Goal: Transaction & Acquisition: Download file/media

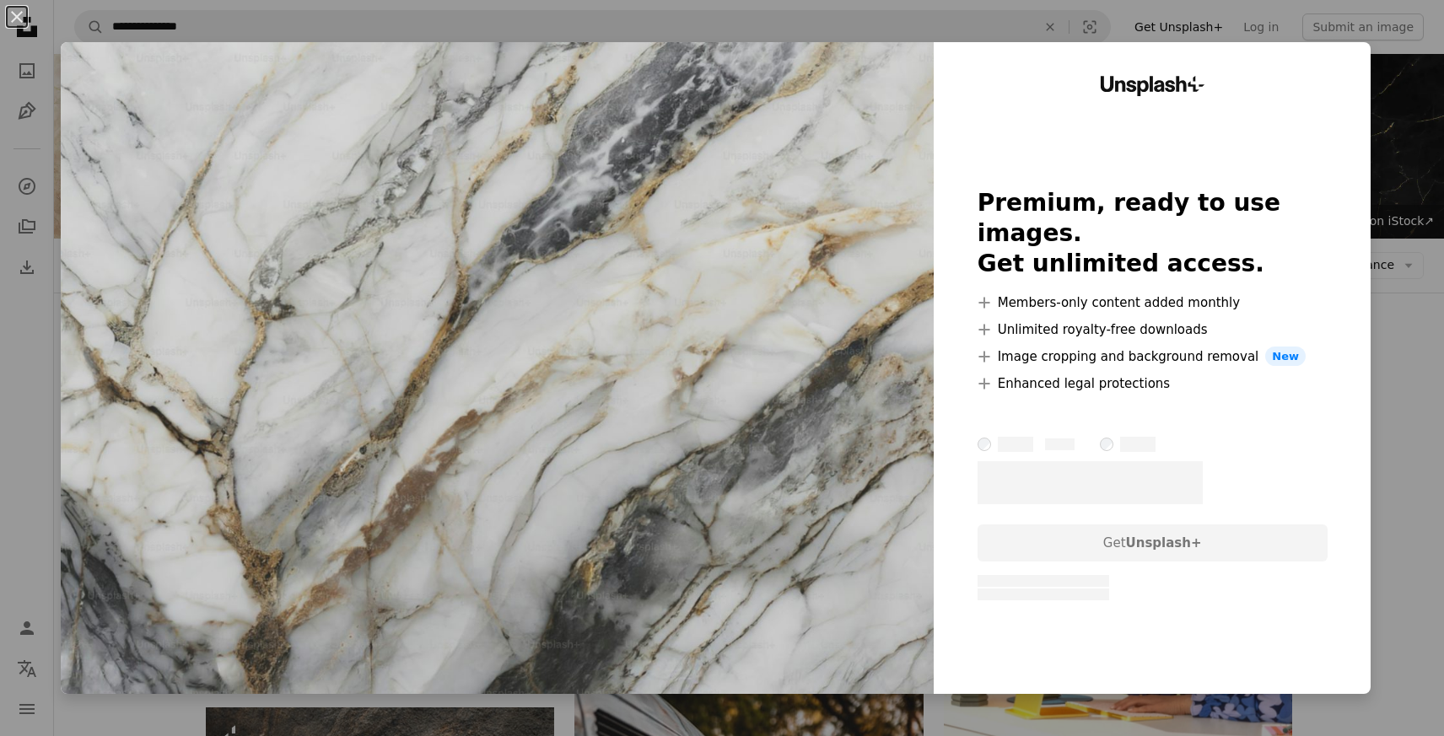
scroll to position [1467, 0]
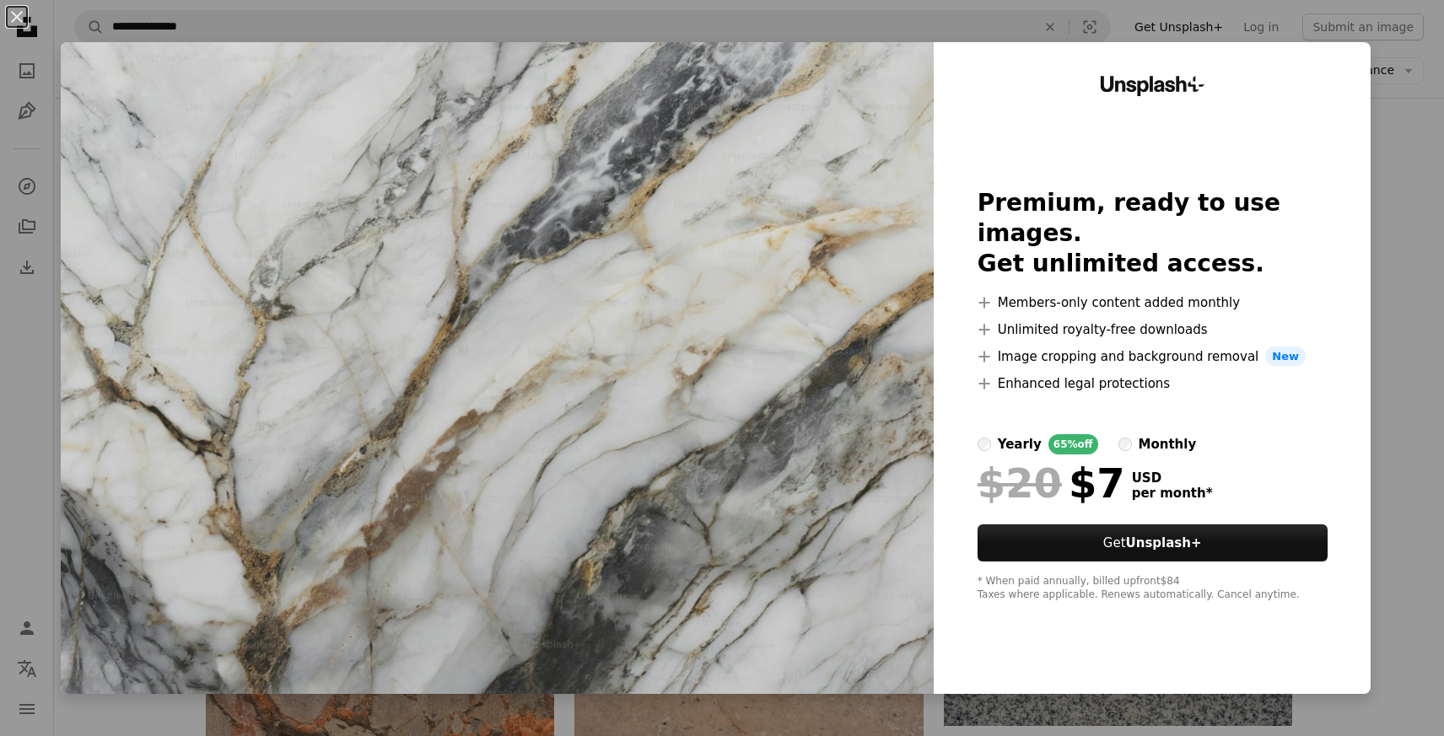
click at [1417, 141] on div "An X shape Unsplash+ Premium, ready to use images. Get unlimited access. A plus…" at bounding box center [722, 368] width 1444 height 736
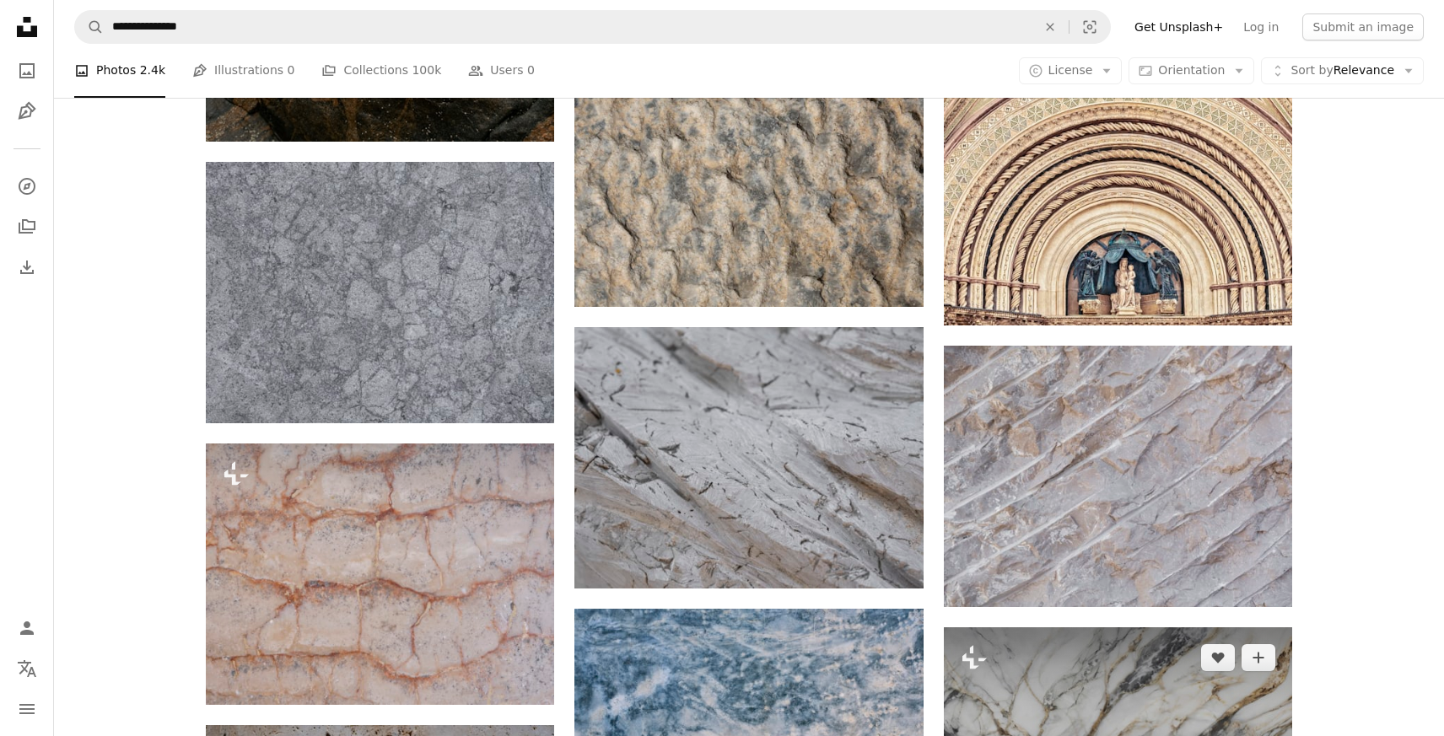
scroll to position [1107, 0]
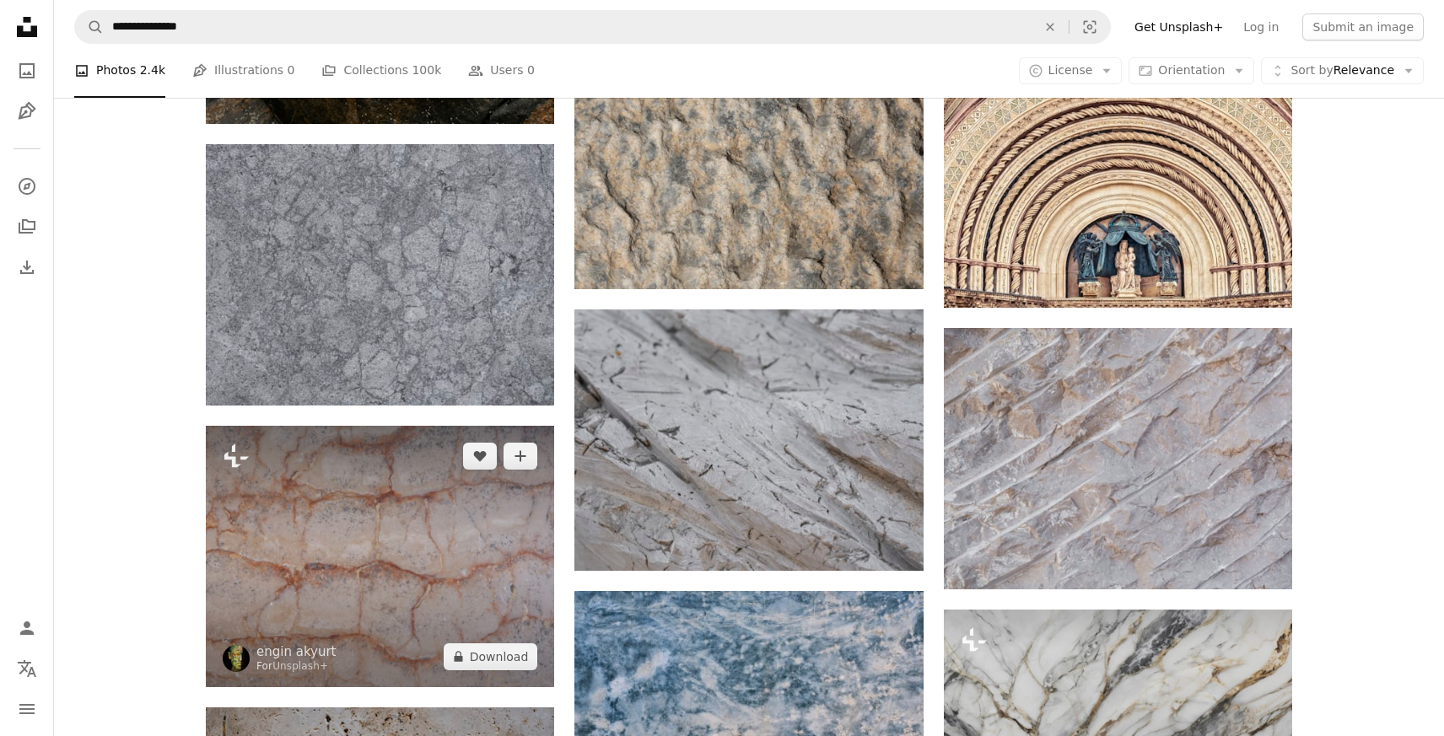
click at [419, 533] on img at bounding box center [380, 556] width 348 height 261
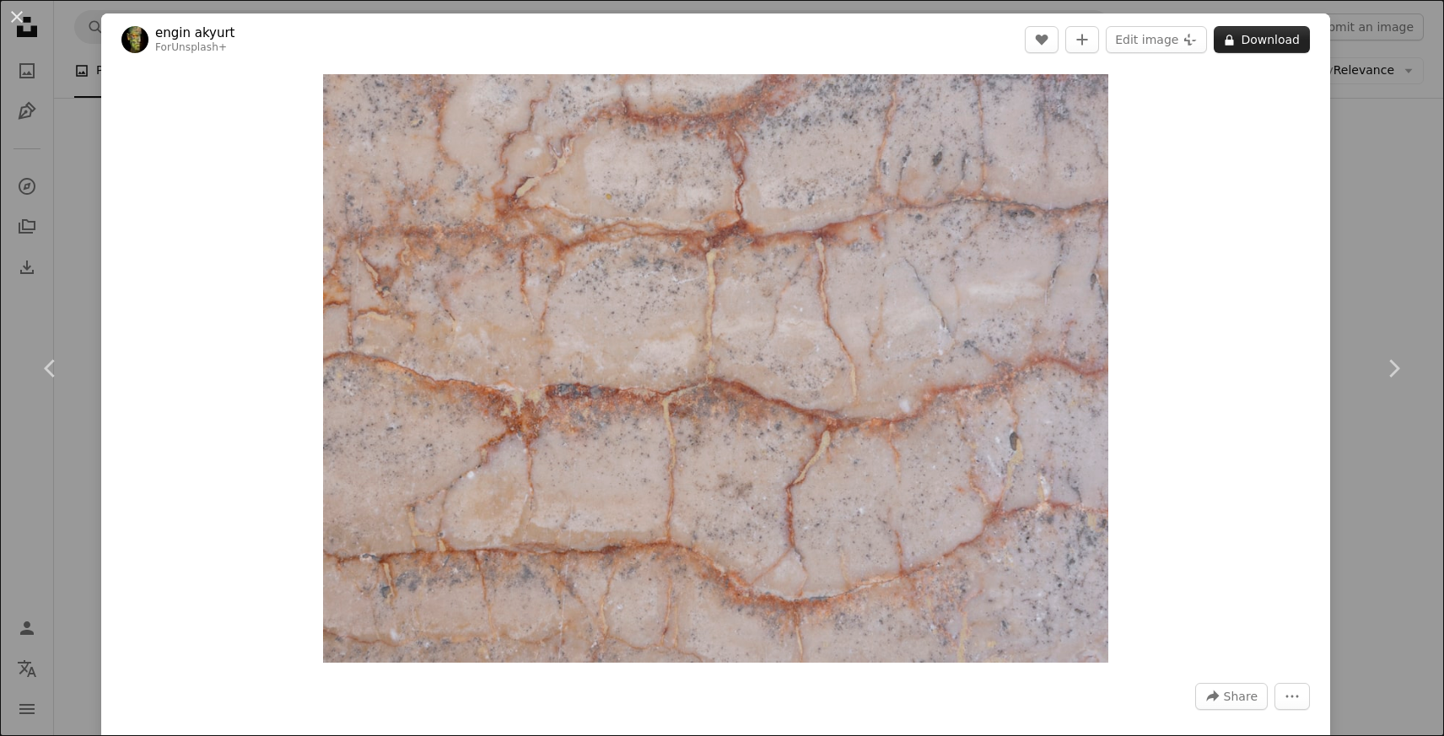
click at [1272, 37] on button "A lock Download" at bounding box center [1262, 39] width 96 height 27
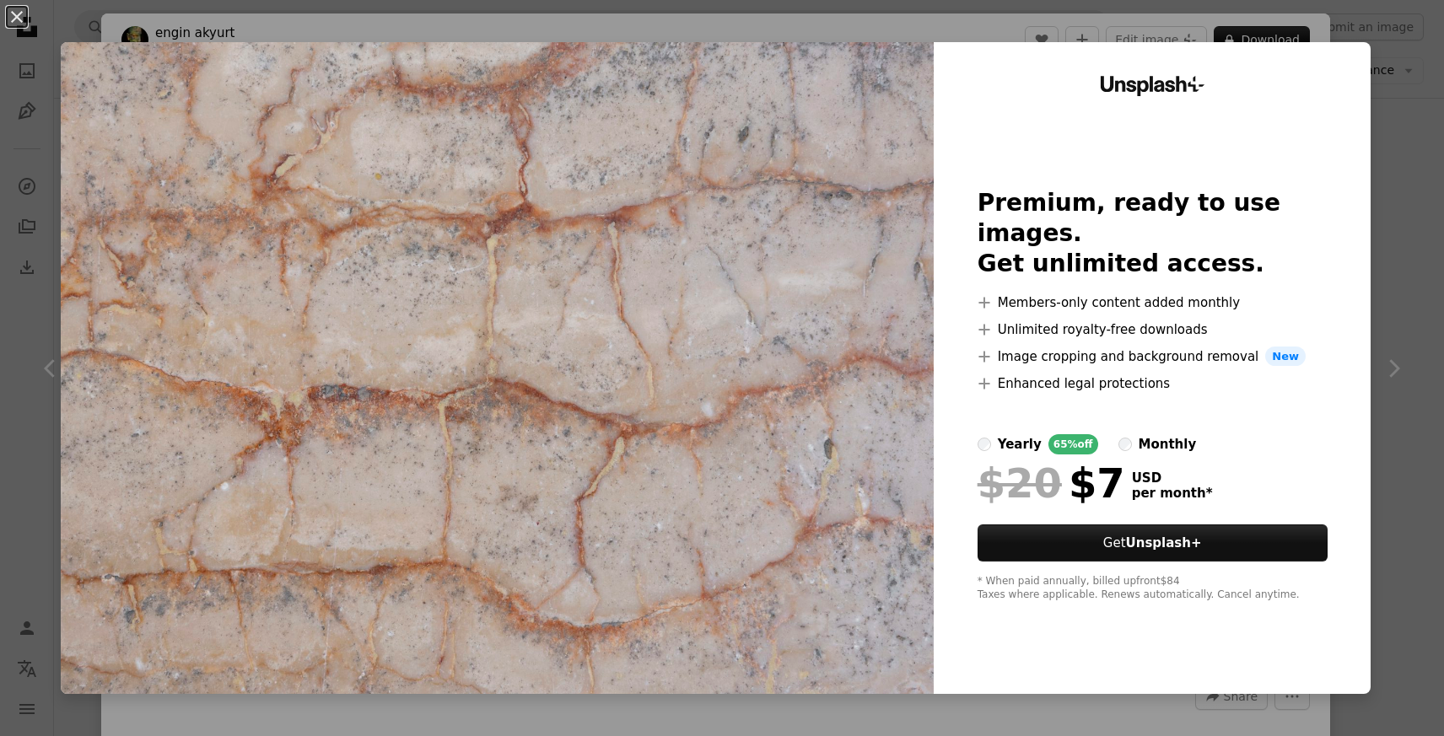
click at [1402, 73] on div "An X shape Unsplash+ Premium, ready to use images. Get unlimited access. A plus…" at bounding box center [722, 368] width 1444 height 736
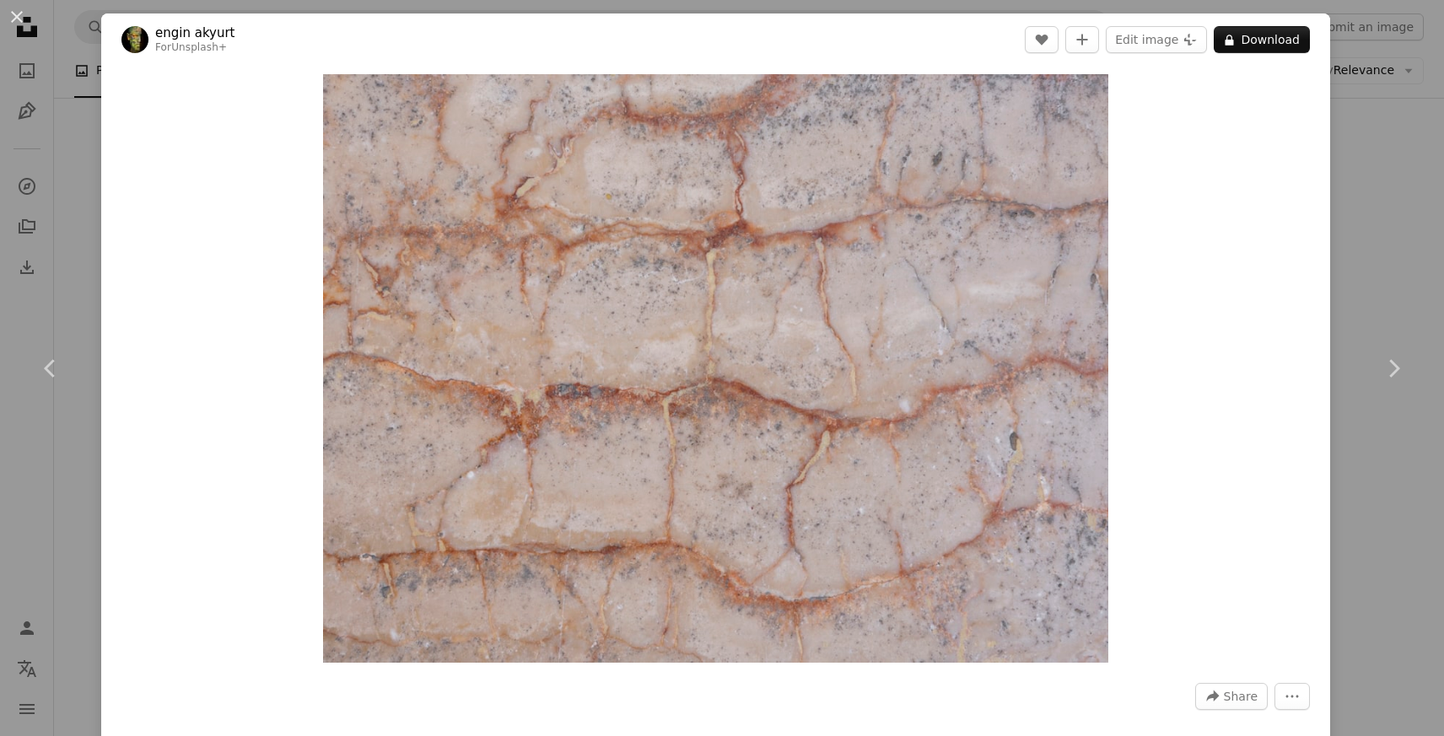
click at [1370, 153] on div "An X shape Chevron left Chevron right engin akyurt For Unsplash+ A heart A plus…" at bounding box center [722, 368] width 1444 height 736
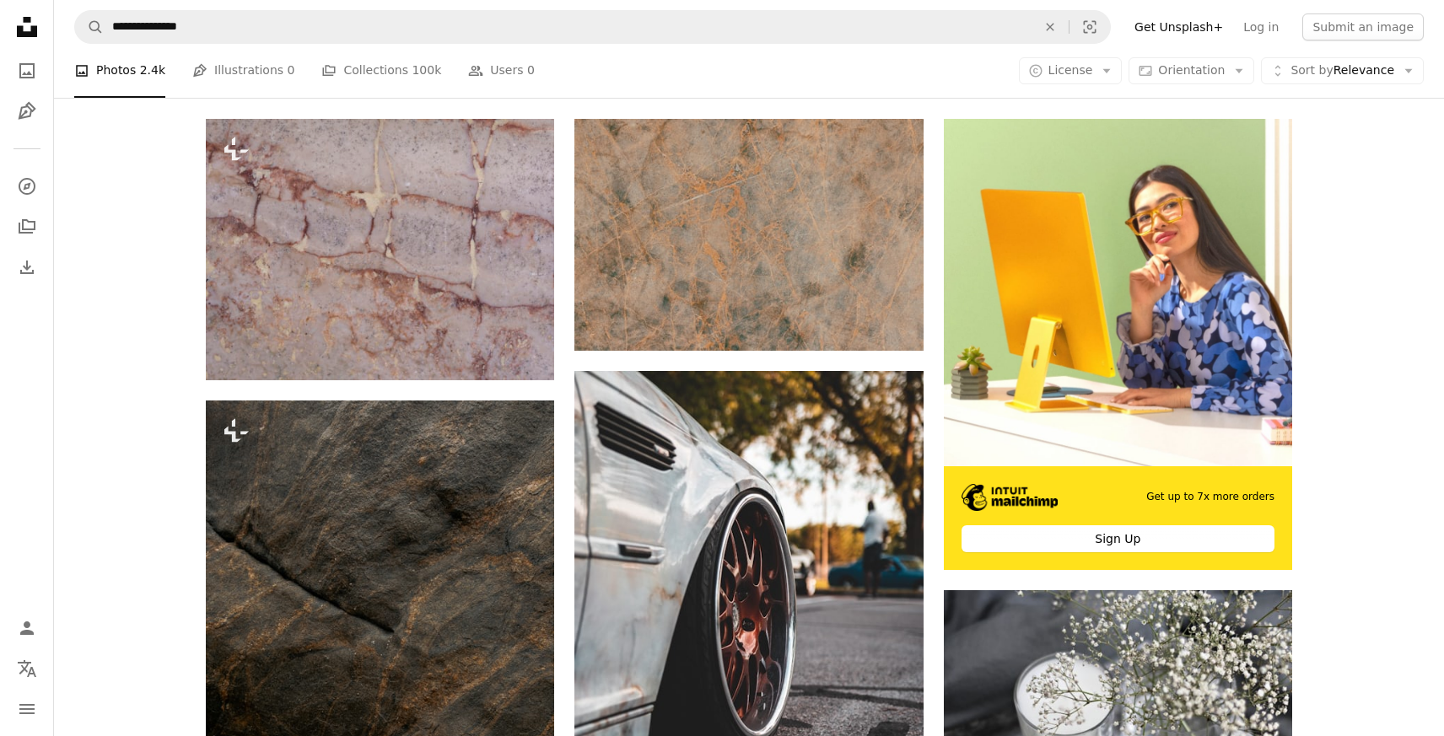
scroll to position [357, 0]
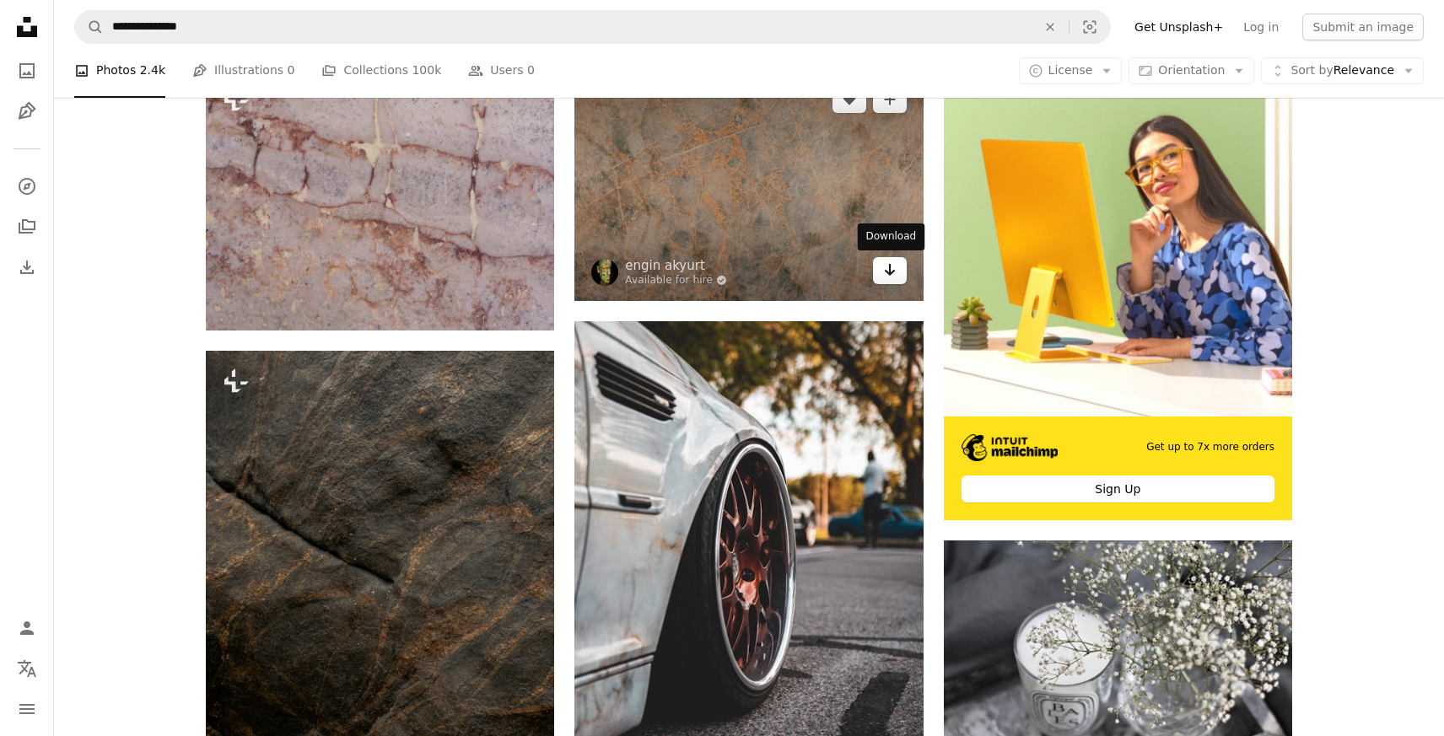
click at [891, 272] on icon "Download" at bounding box center [889, 270] width 11 height 12
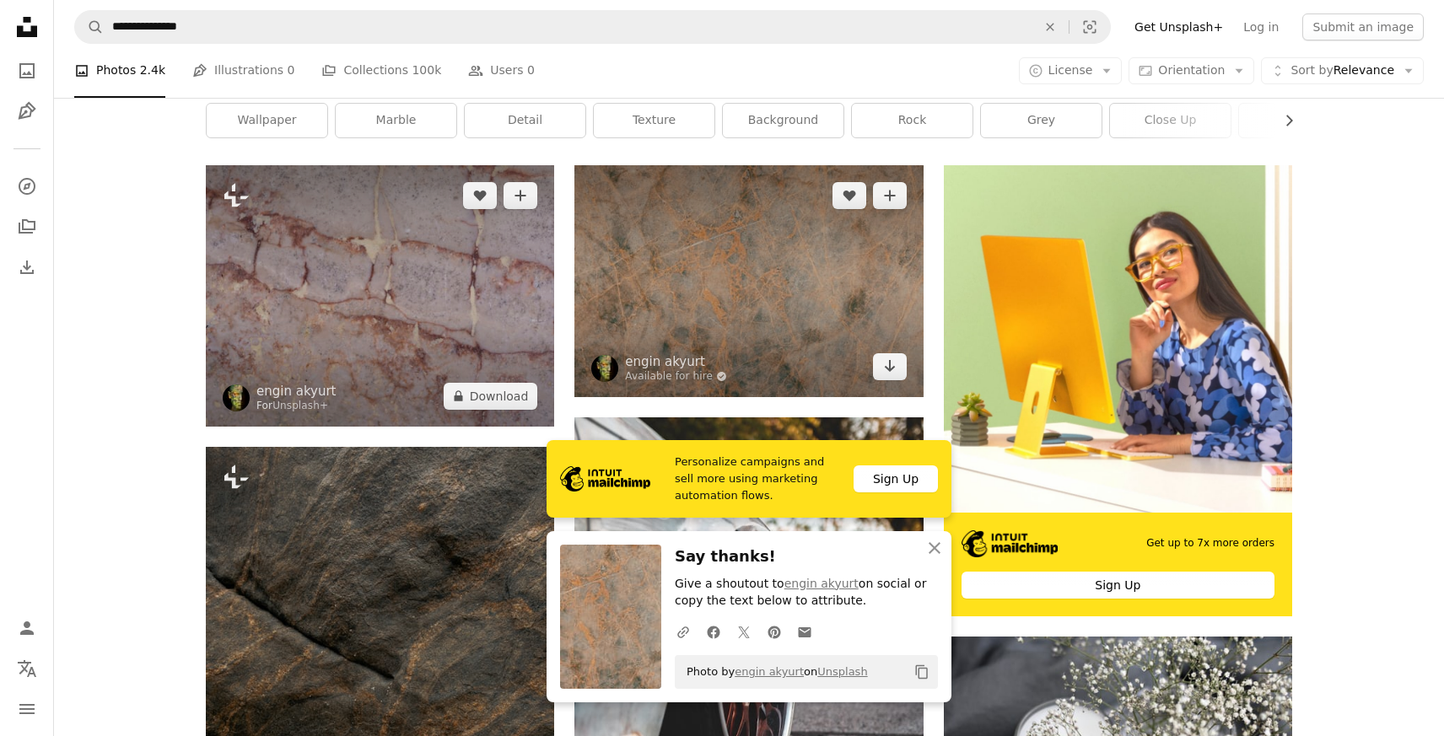
scroll to position [232, 0]
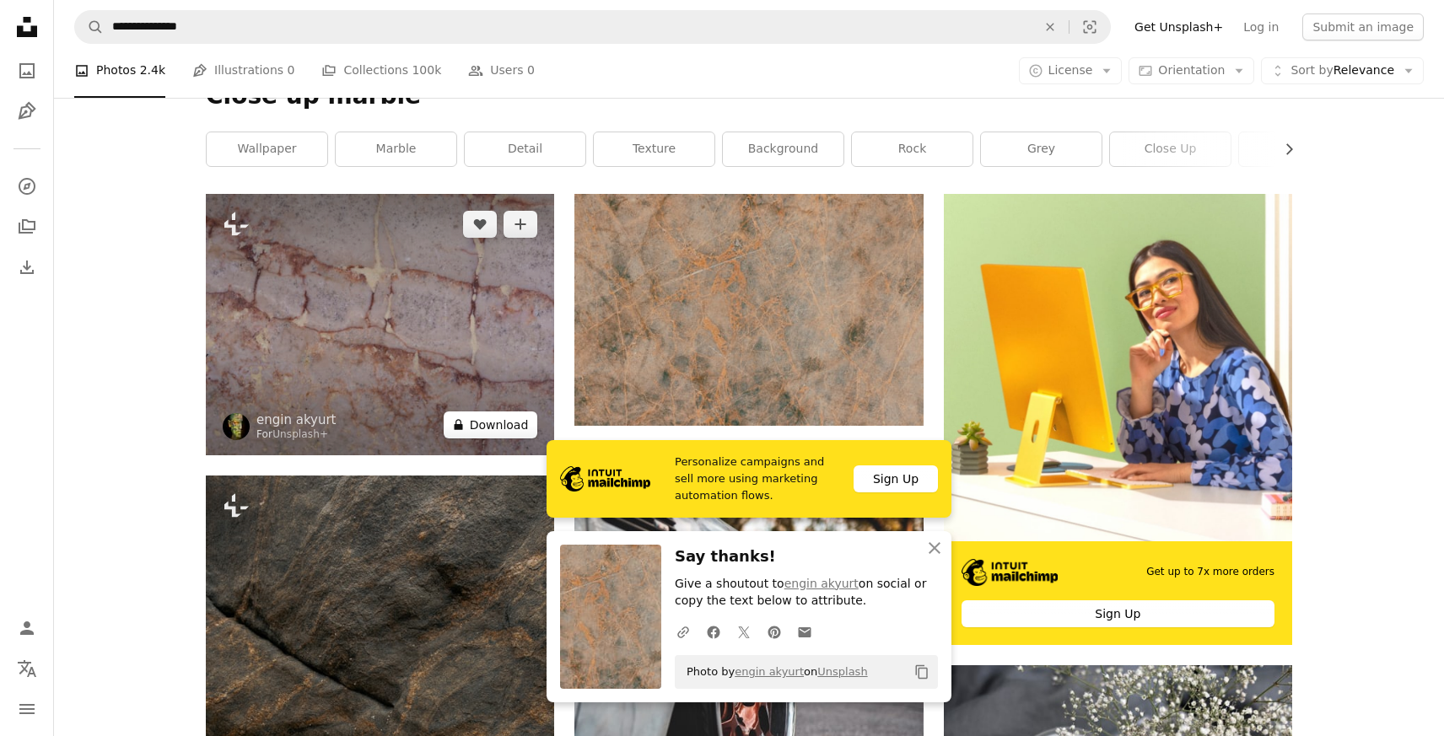
click at [503, 426] on button "A lock Download" at bounding box center [491, 425] width 94 height 27
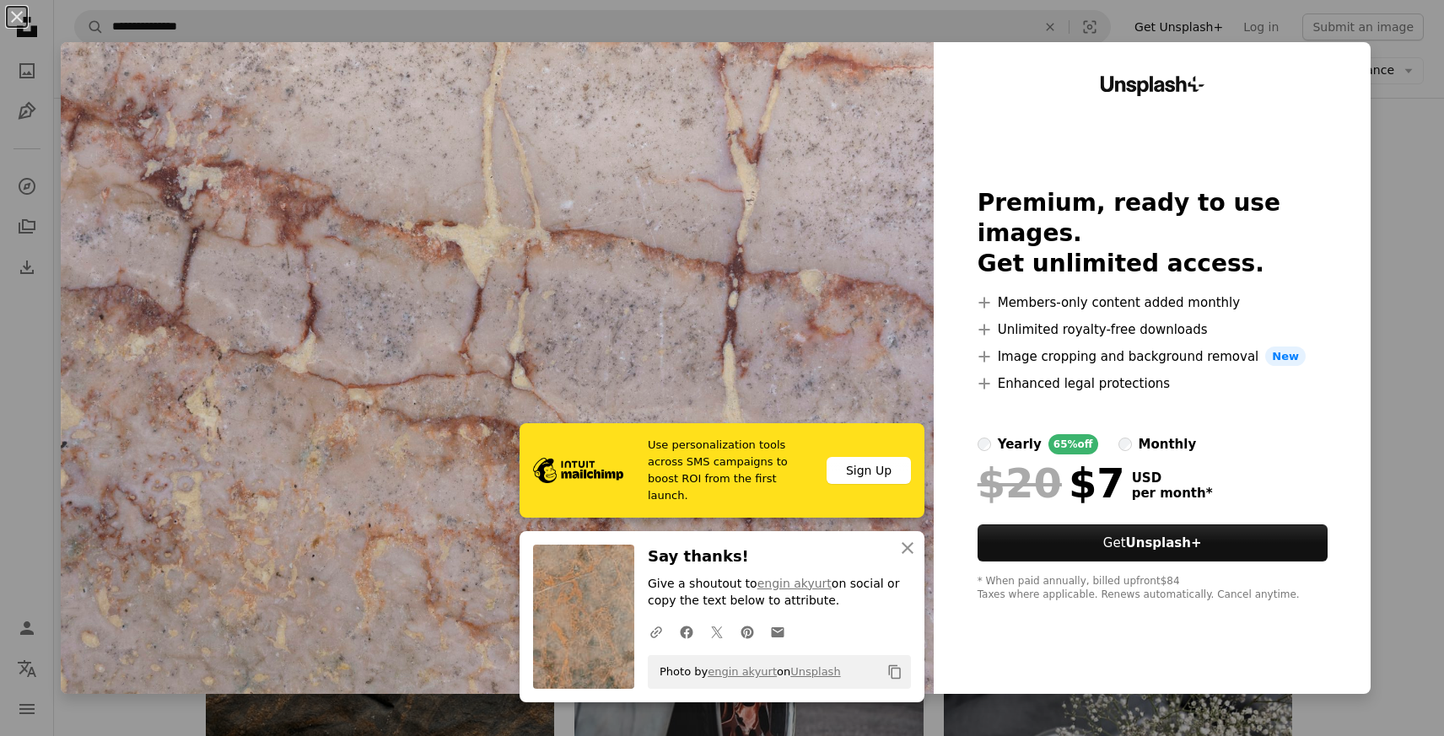
click at [1410, 172] on div "An X shape Use personalization tools across SMS campaigns to boost ROI from the…" at bounding box center [722, 368] width 1444 height 736
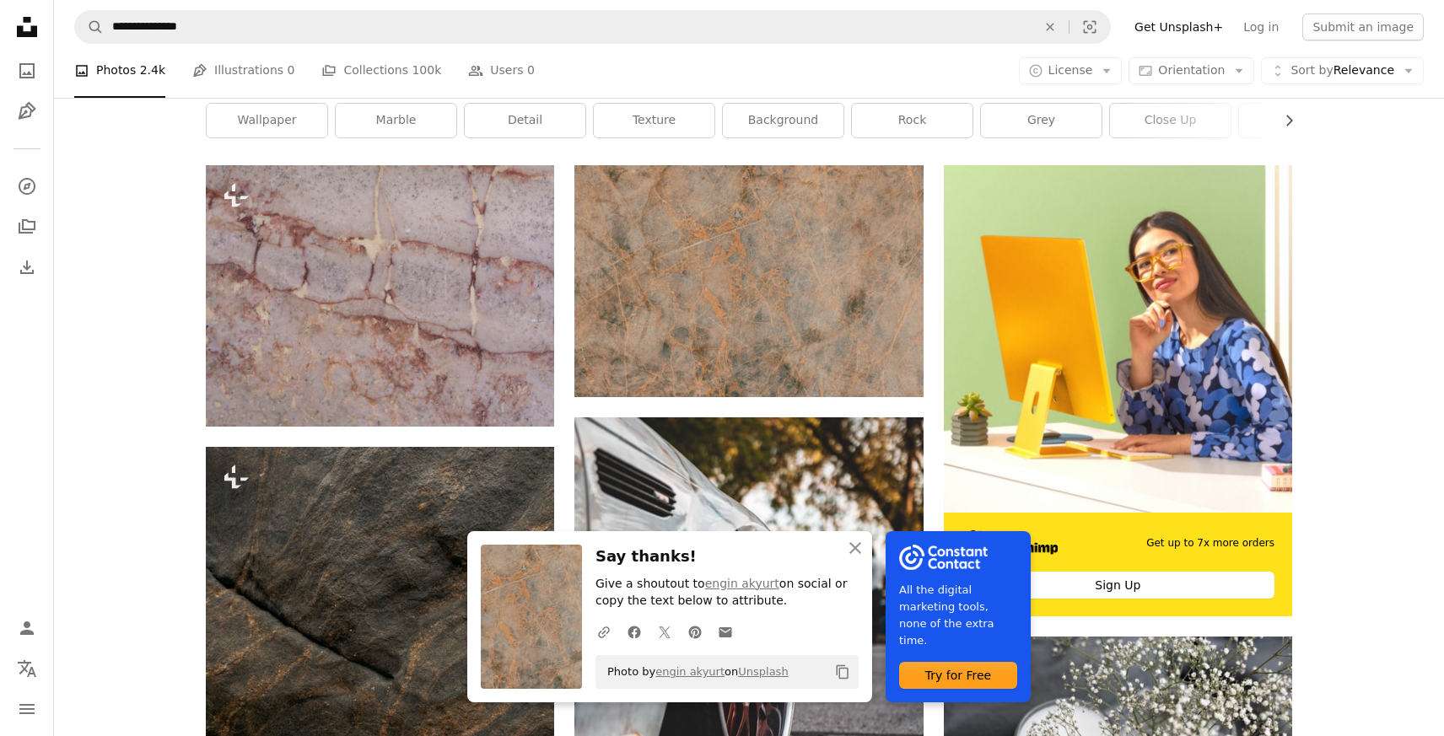
scroll to position [293, 0]
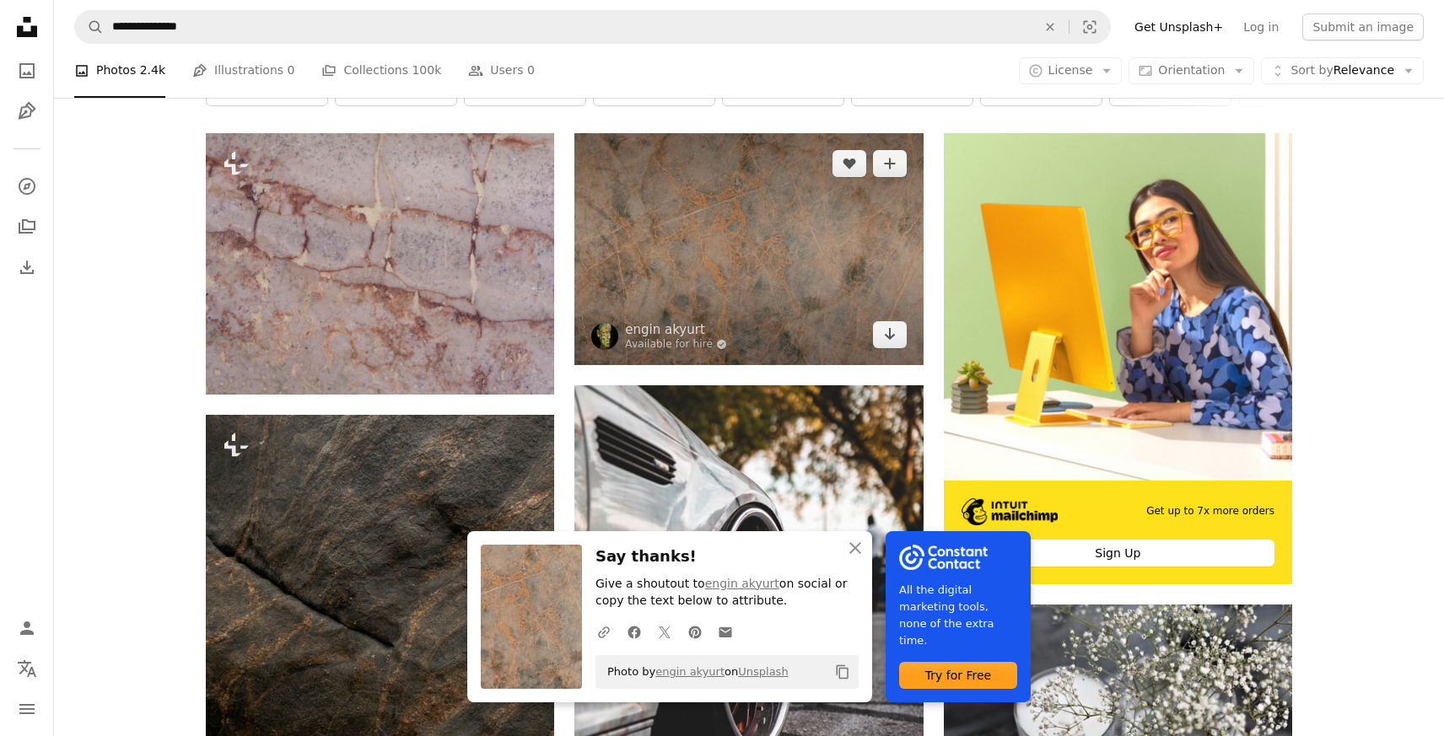
click at [652, 246] on img at bounding box center [748, 249] width 348 height 232
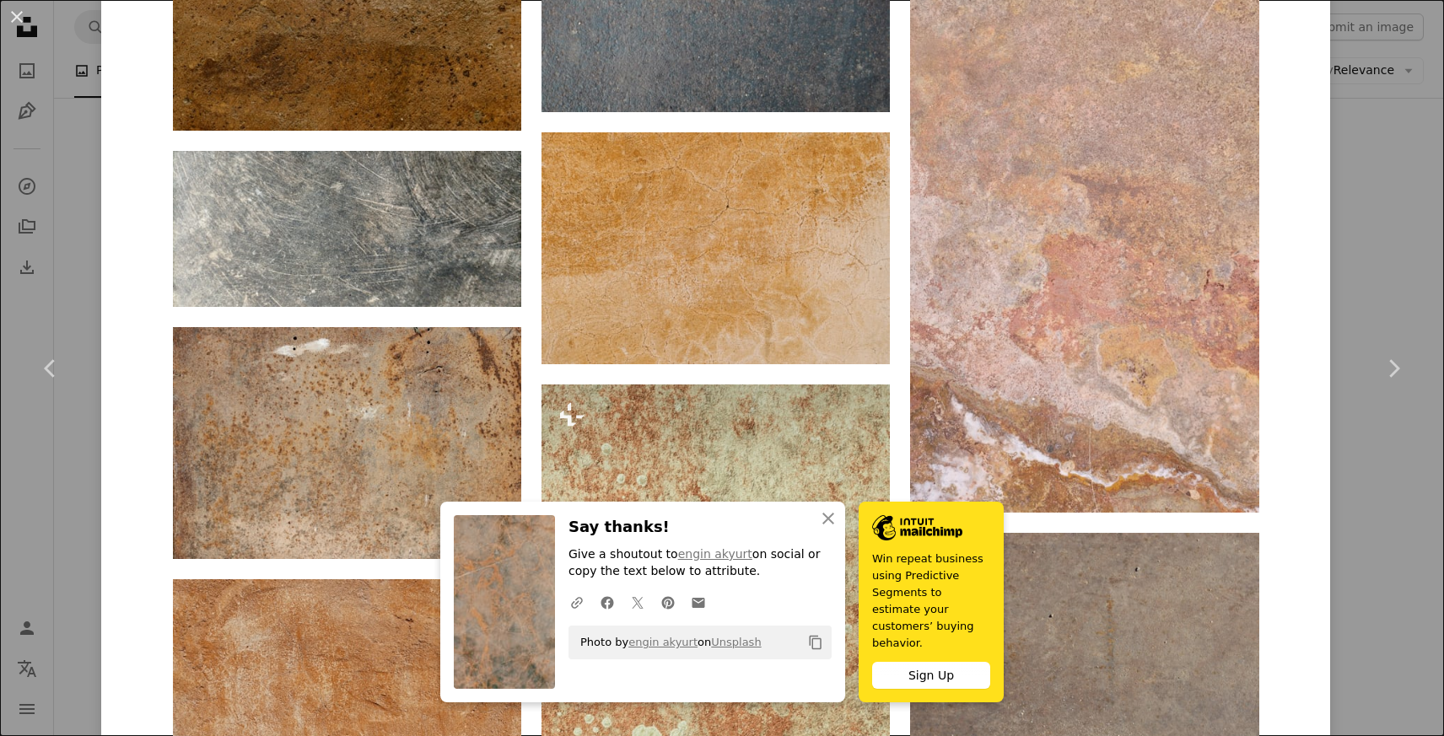
scroll to position [2917, 0]
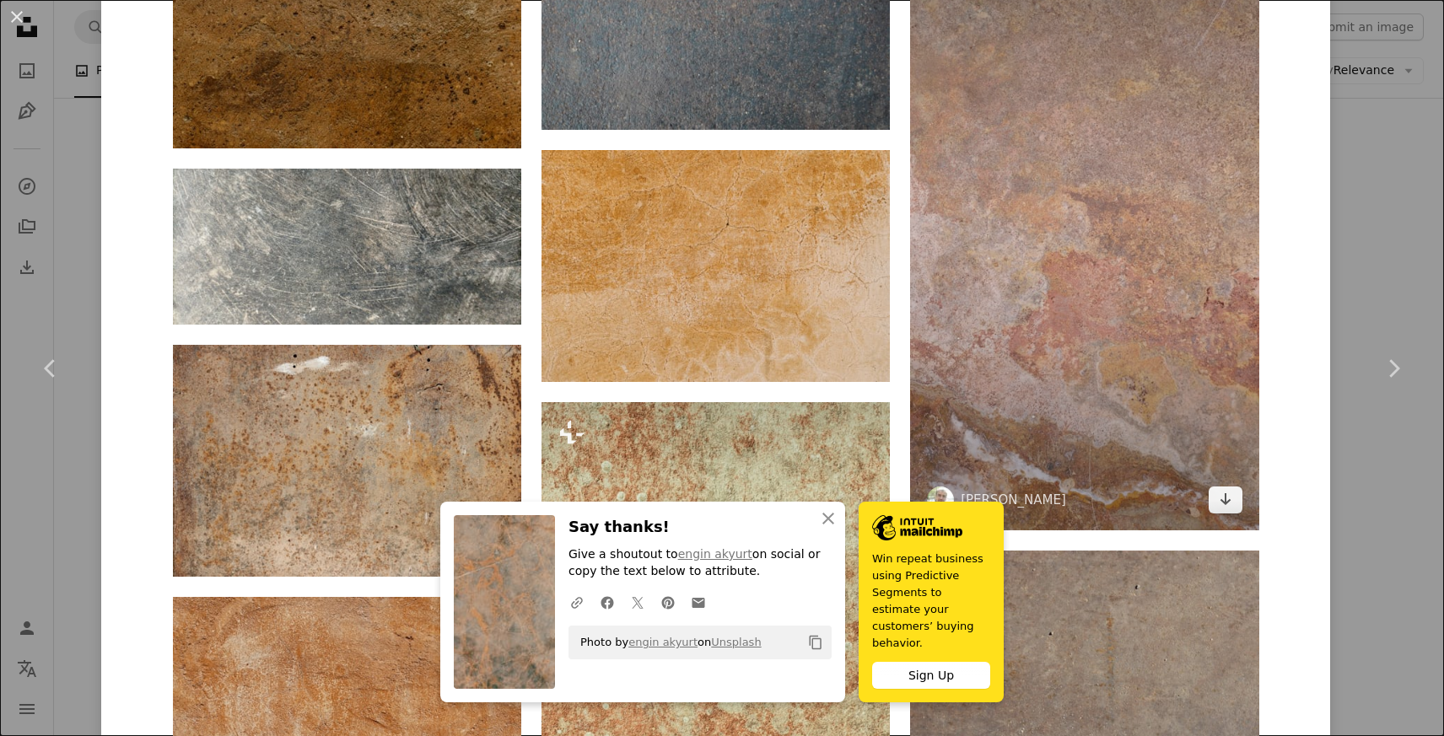
click at [1119, 299] on img at bounding box center [1084, 221] width 348 height 620
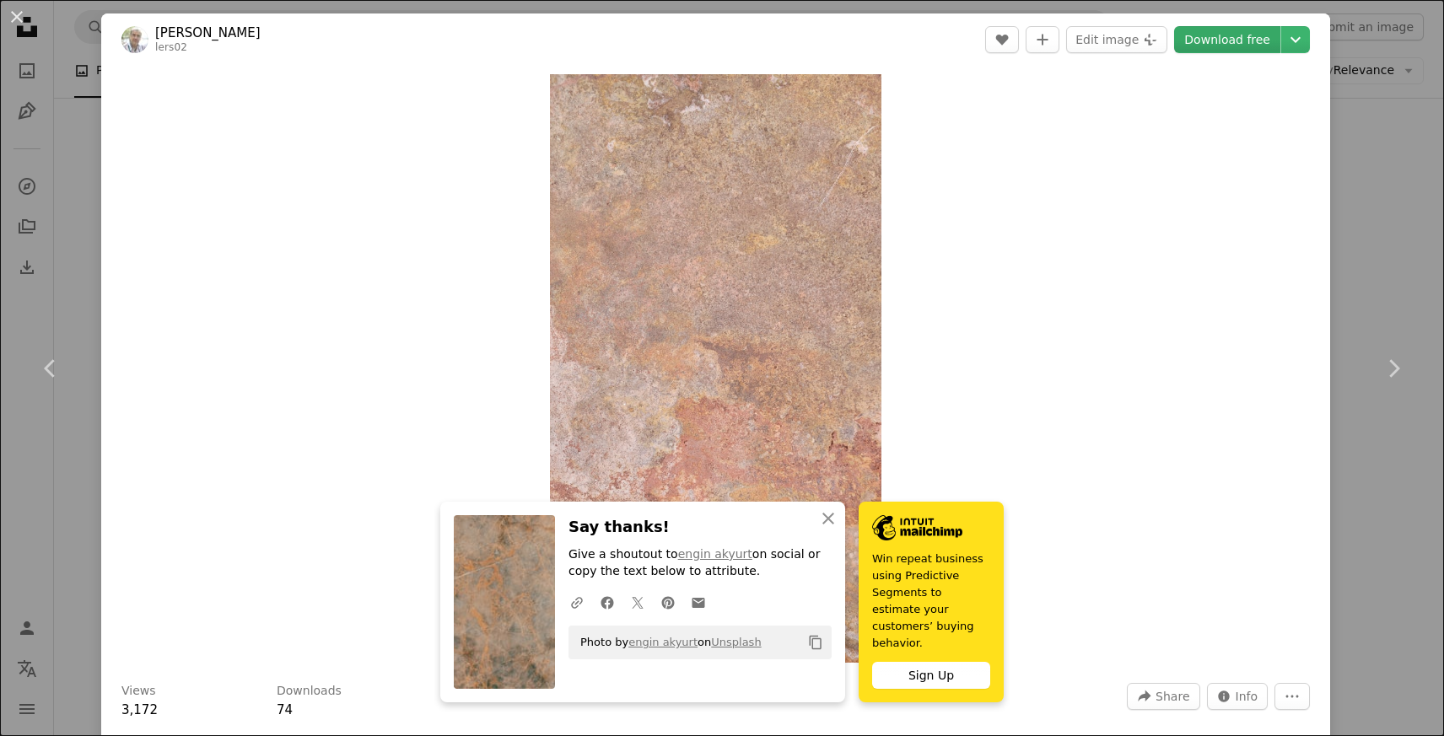
click at [1236, 36] on link "Download free" at bounding box center [1227, 39] width 106 height 27
